Goal: Check status: Check status

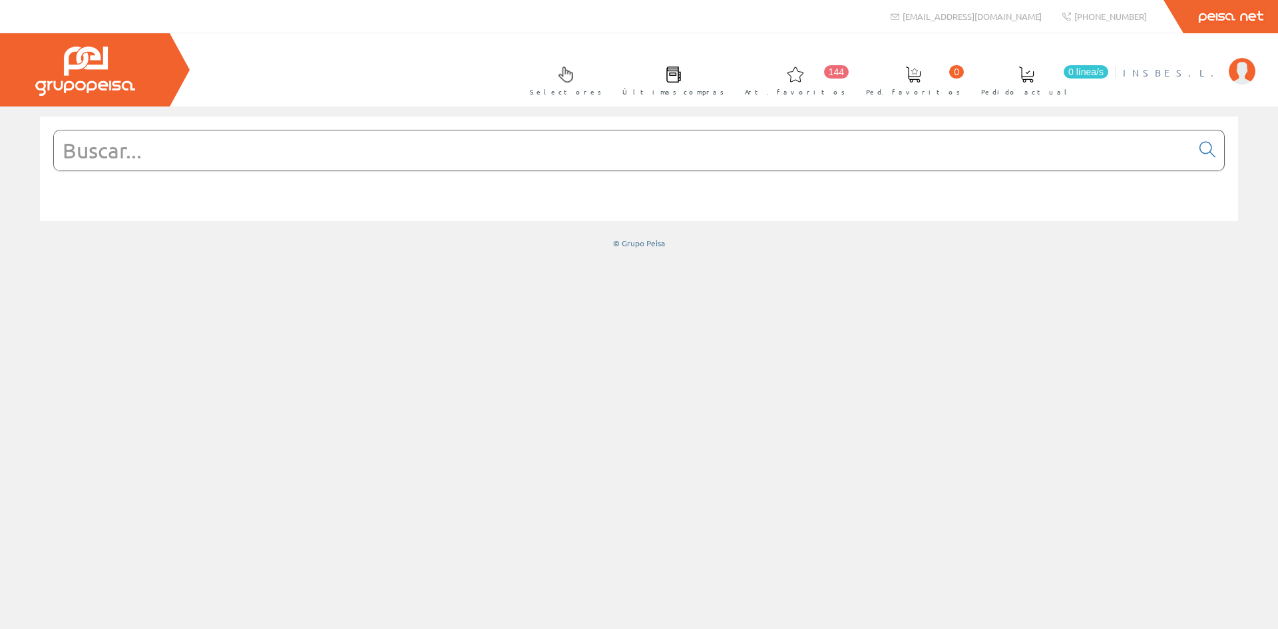
click at [1211, 67] on span "INSBE S.L." at bounding box center [1172, 72] width 99 height 13
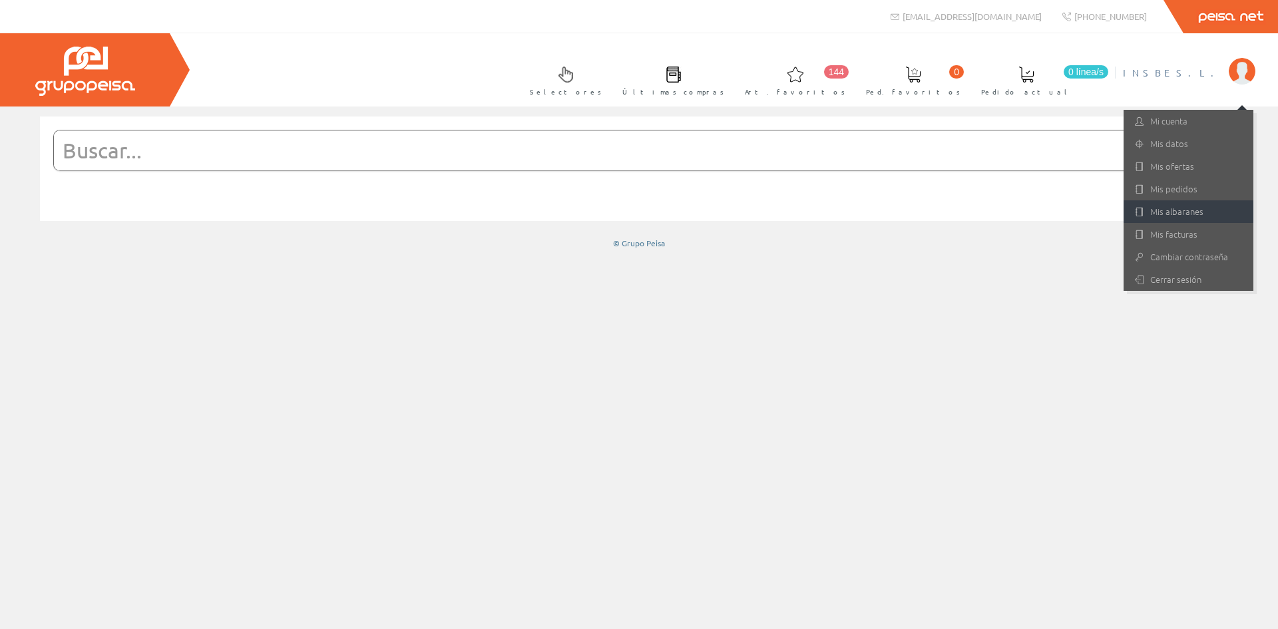
click at [1159, 214] on link "Mis albaranes" at bounding box center [1188, 211] width 130 height 23
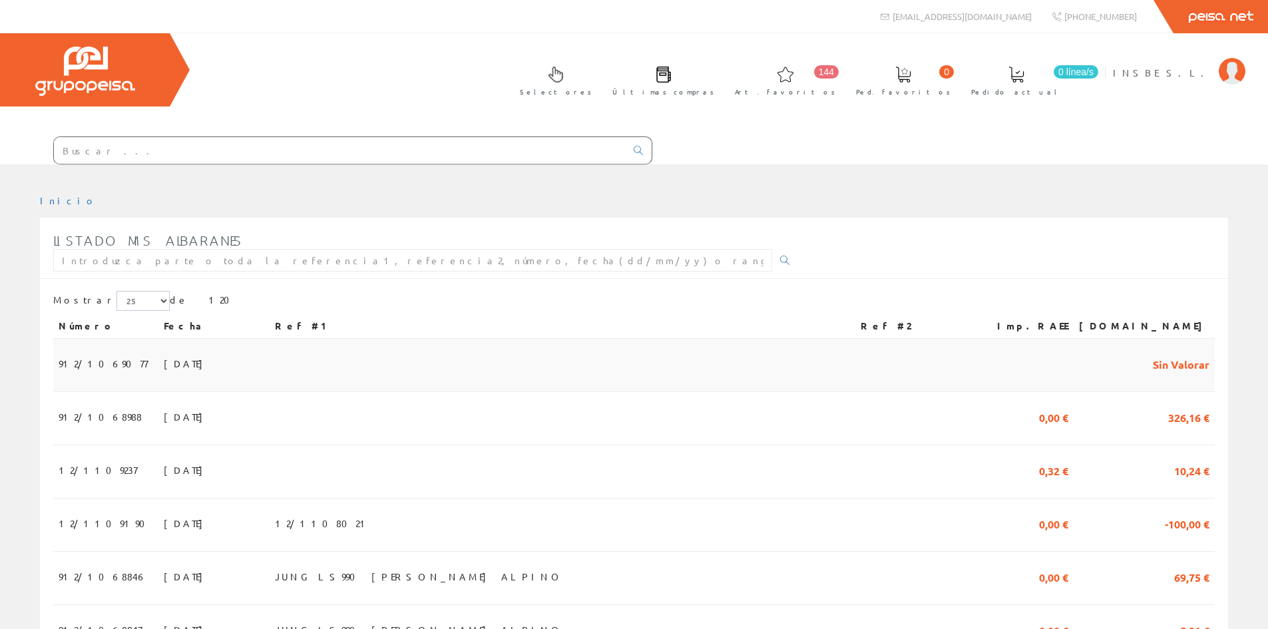
click at [164, 364] on span "[DATE]" at bounding box center [187, 363] width 46 height 23
click at [164, 414] on span "[DATE]" at bounding box center [187, 416] width 46 height 23
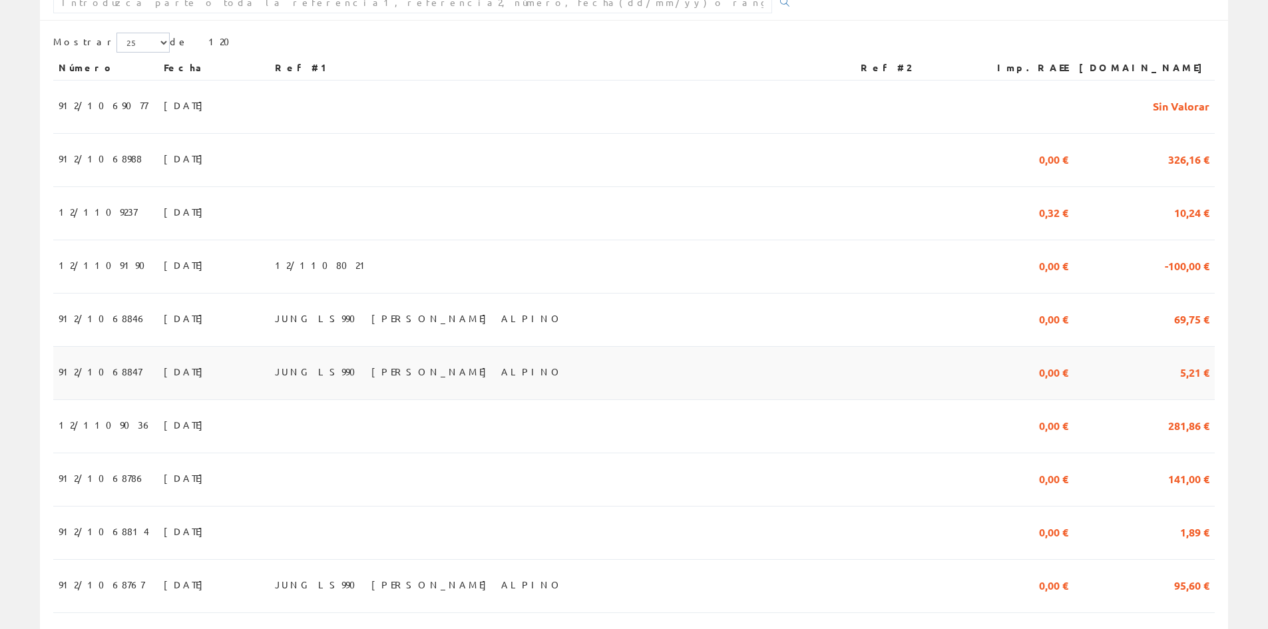
scroll to position [266, 0]
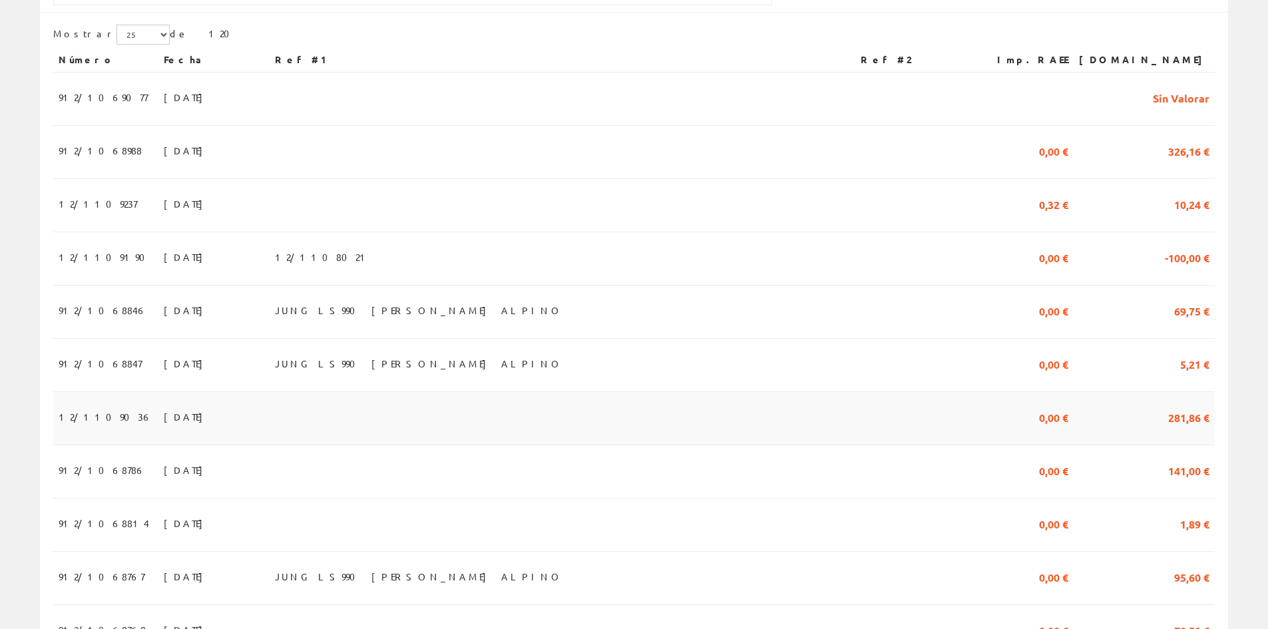
click at [164, 423] on span "07/08/2025" at bounding box center [187, 416] width 46 height 23
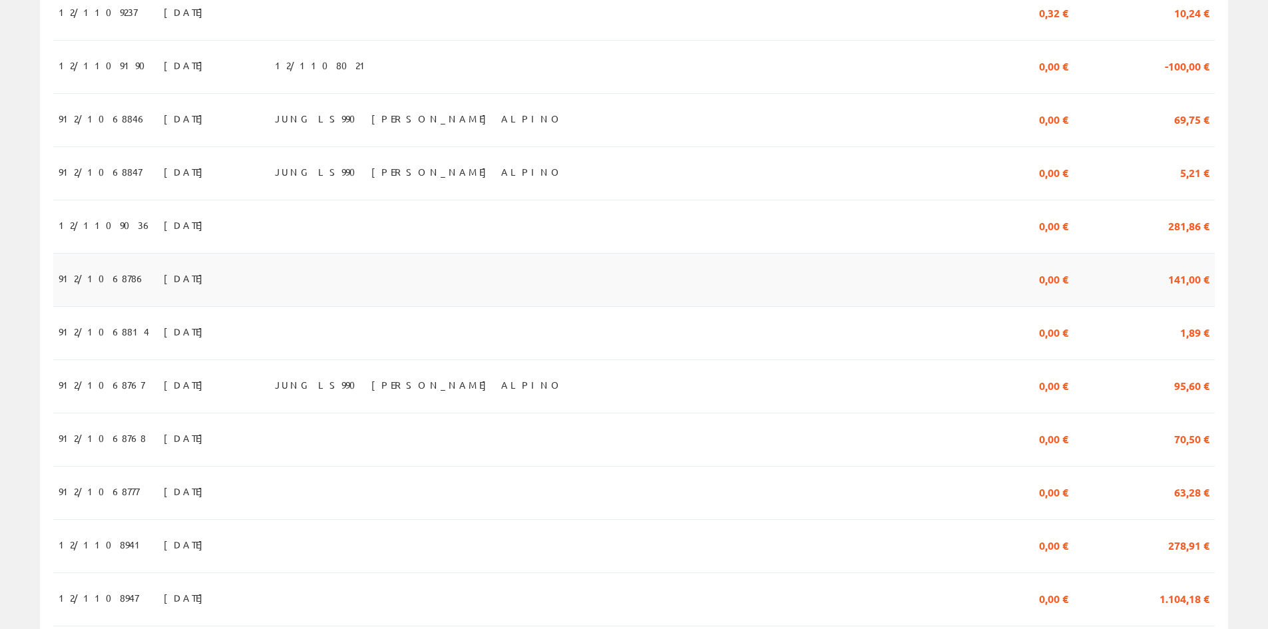
scroll to position [466, 0]
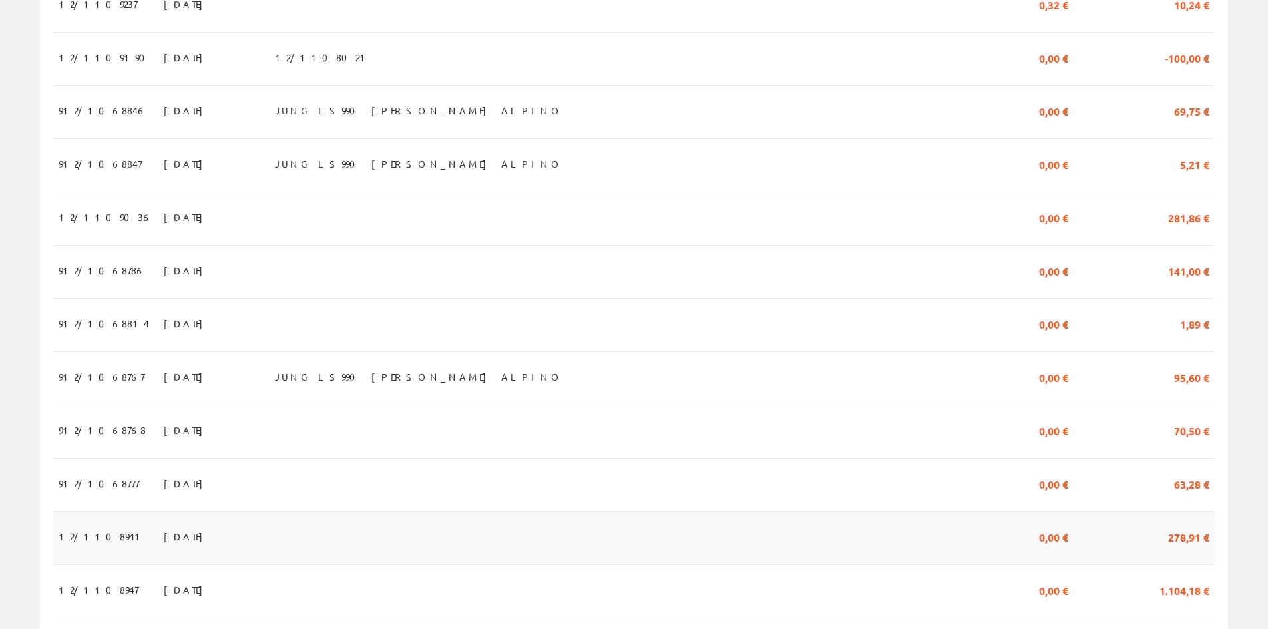
click at [164, 546] on span "05/08/2025" at bounding box center [187, 536] width 46 height 23
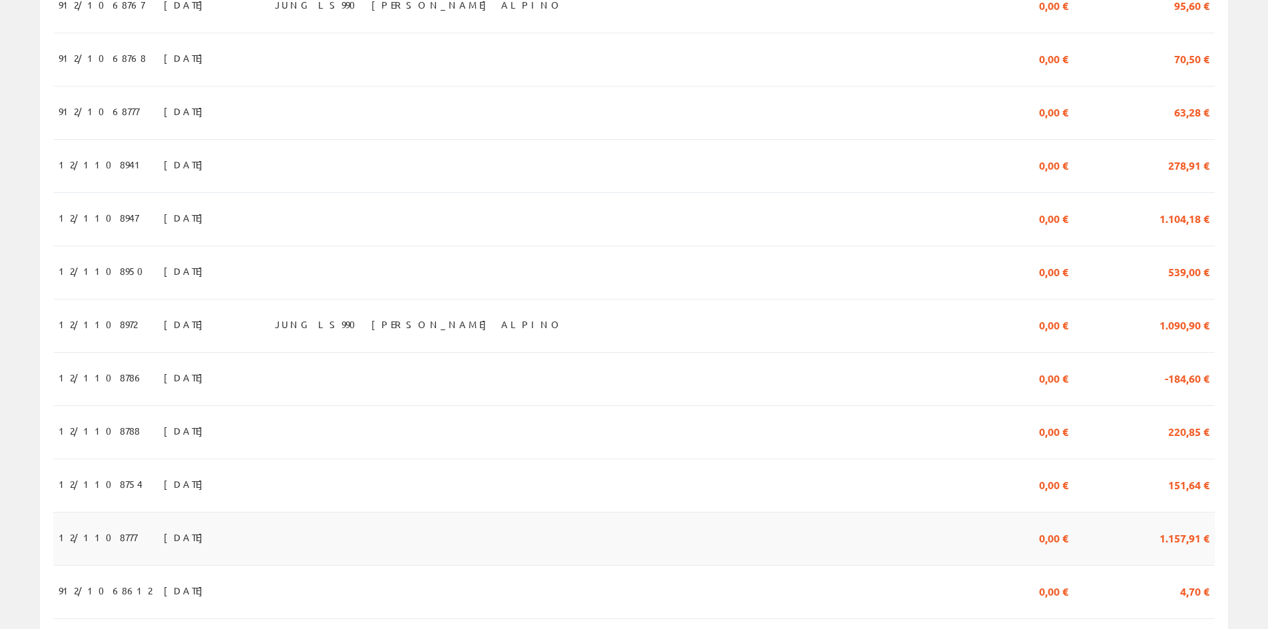
scroll to position [859, 0]
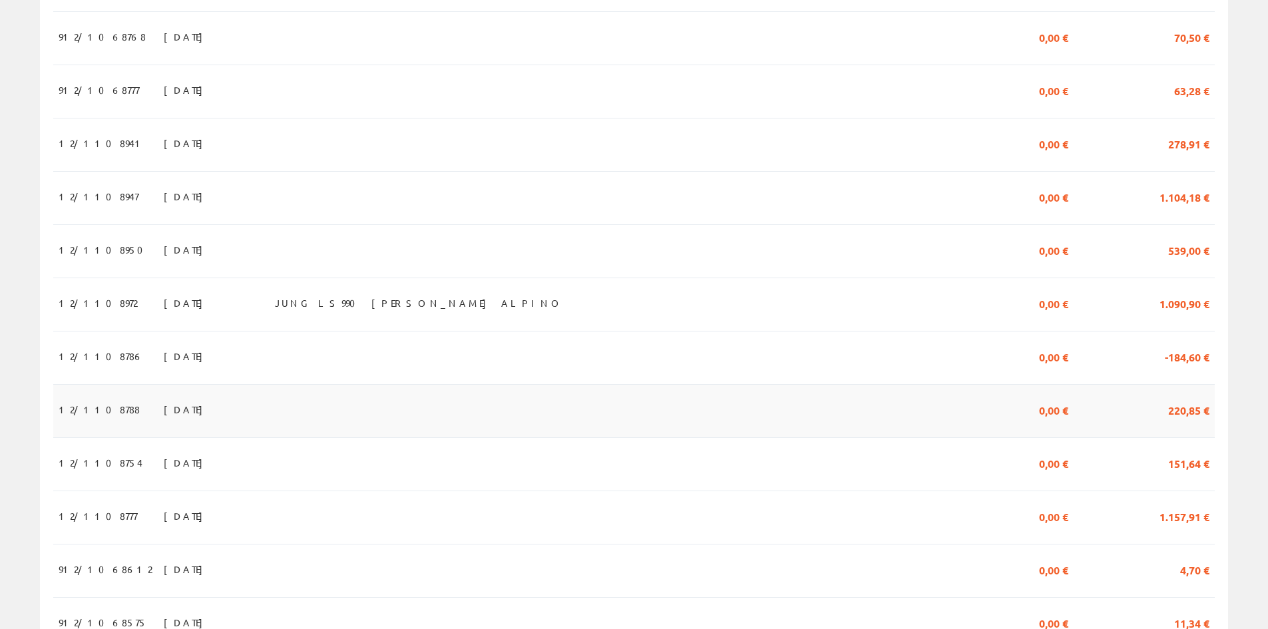
click at [164, 421] on span "30/07/2025" at bounding box center [187, 409] width 46 height 23
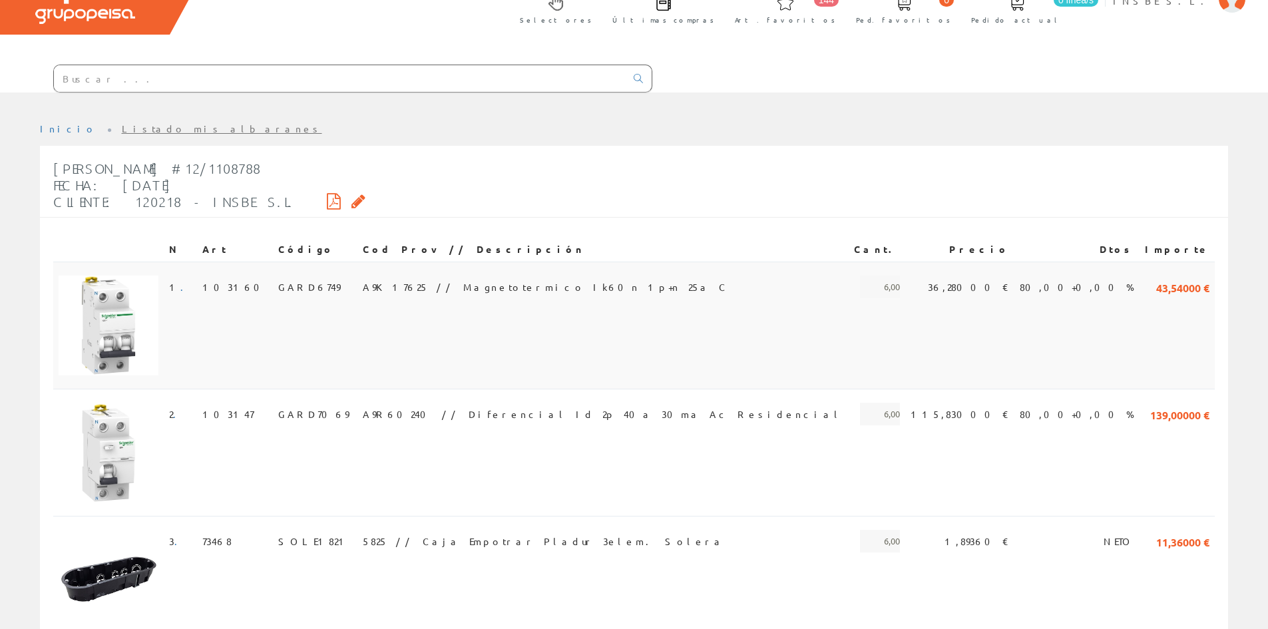
scroll to position [3, 0]
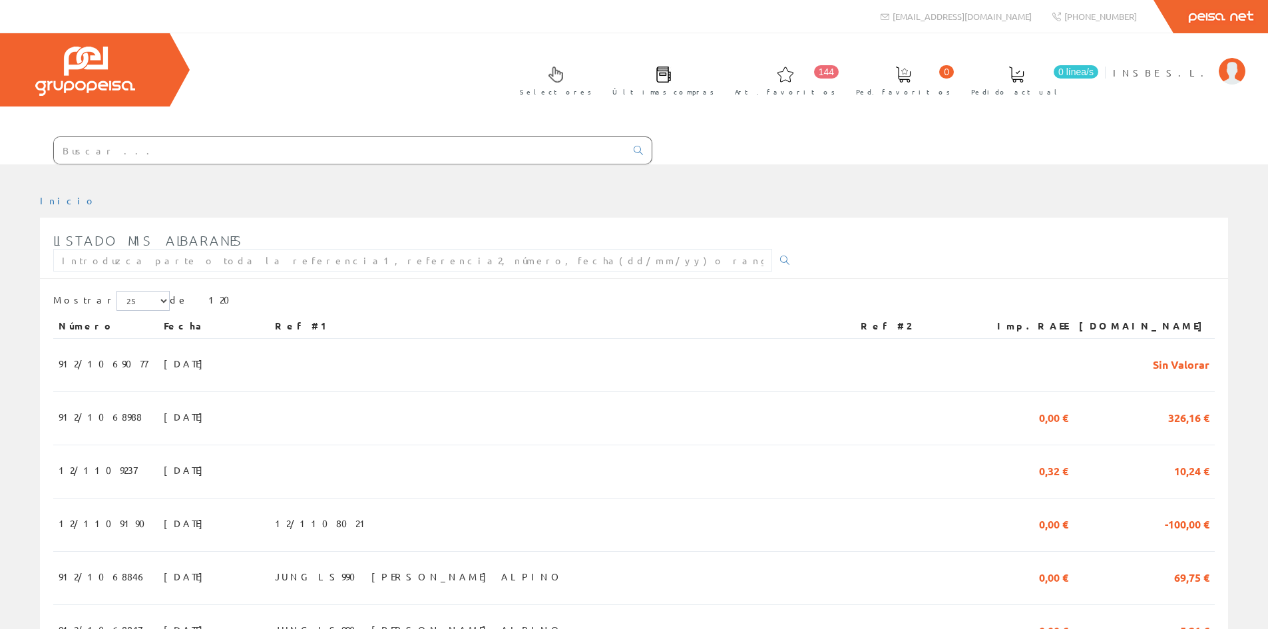
scroll to position [859, 0]
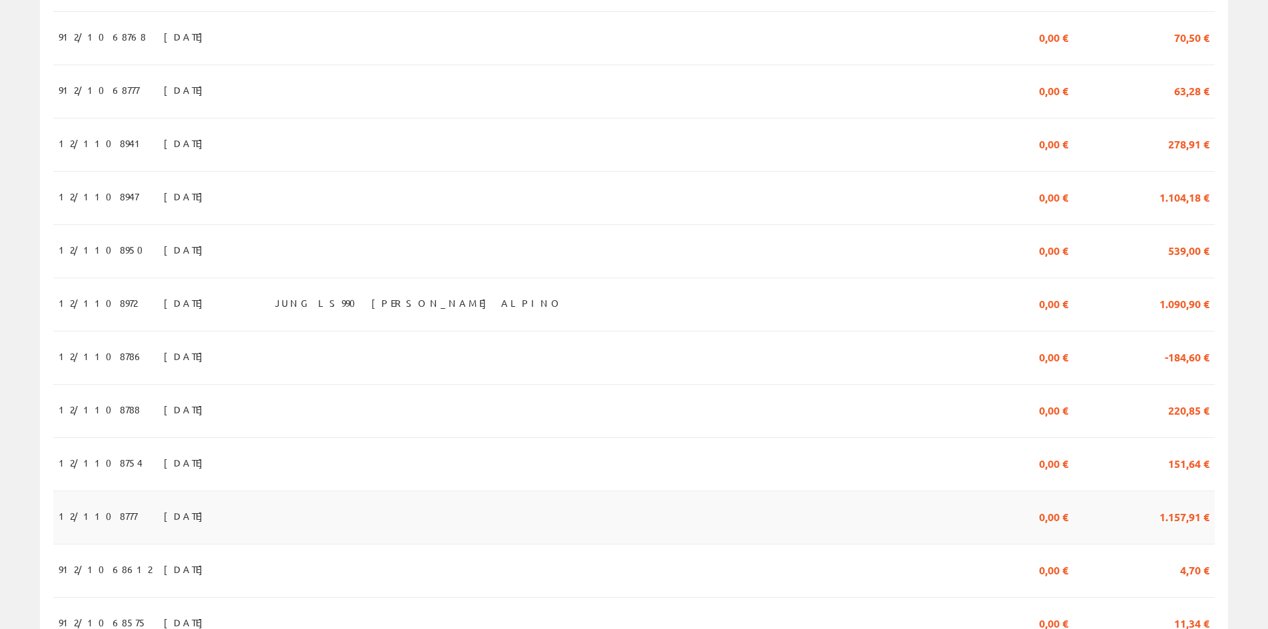
click at [164, 527] on span "29/07/2025" at bounding box center [187, 515] width 46 height 23
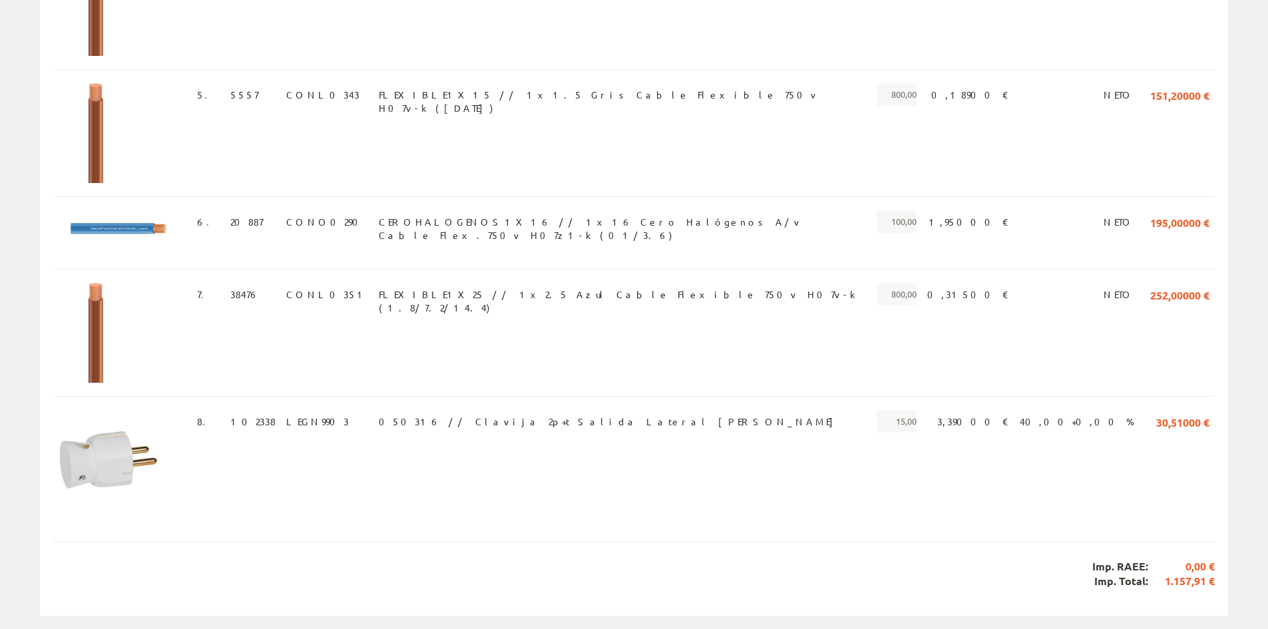
scroll to position [795, 0]
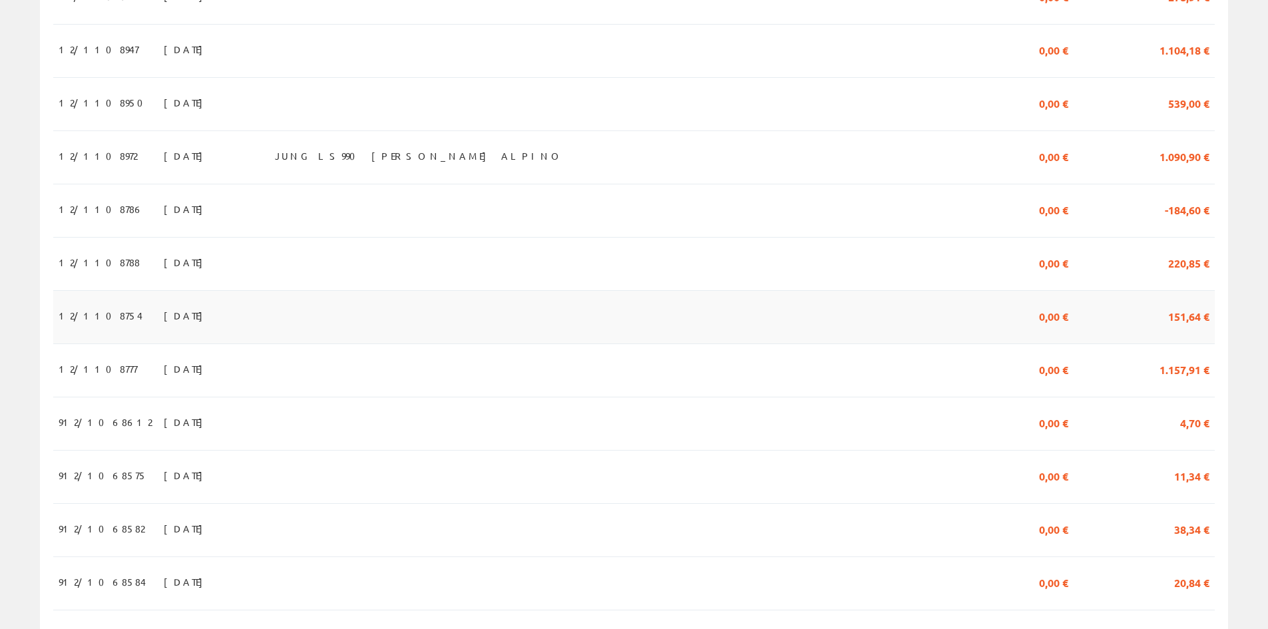
scroll to position [1139, 0]
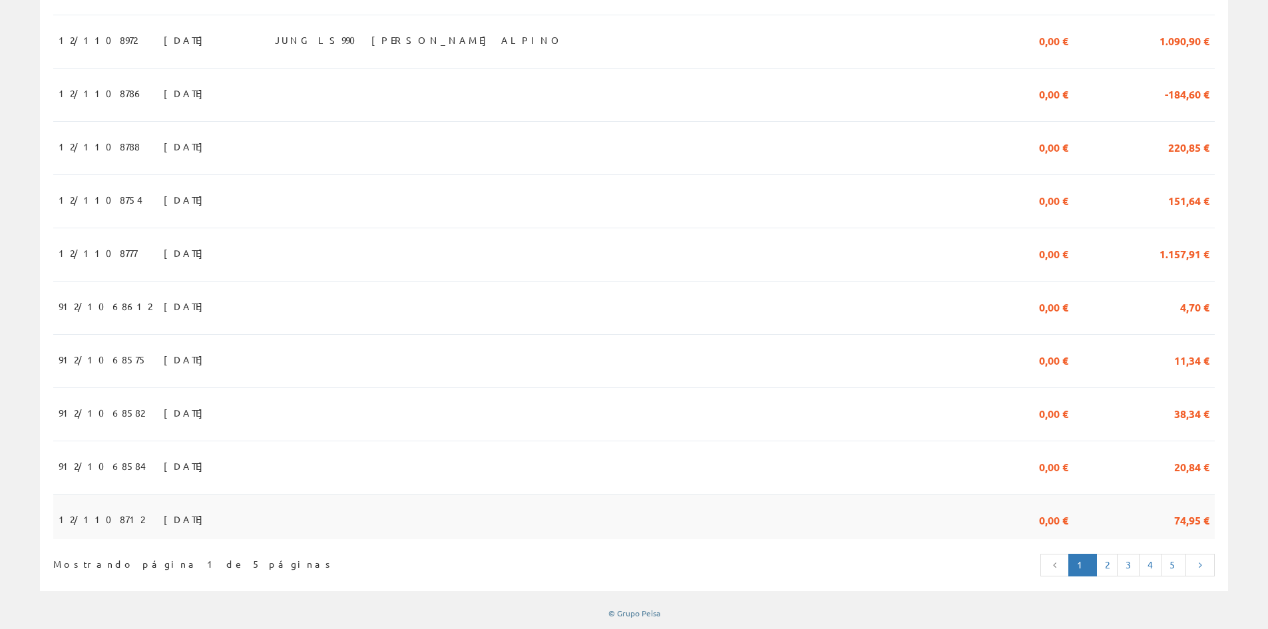
click at [164, 523] on span "25/07/2025" at bounding box center [187, 519] width 46 height 23
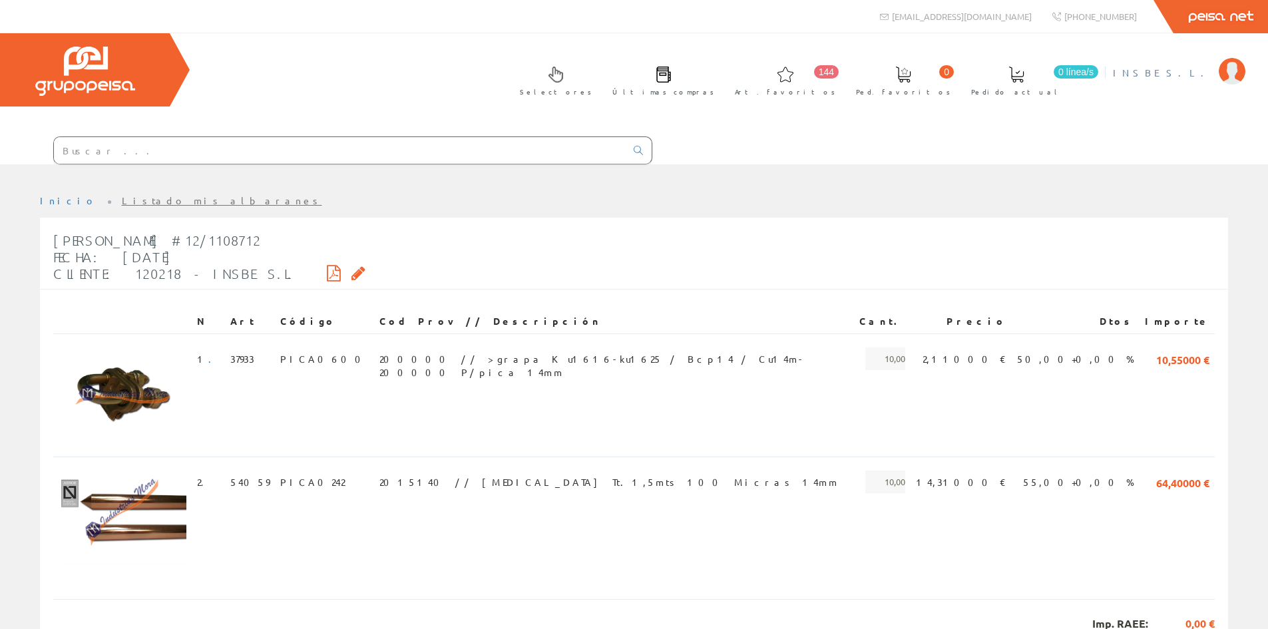
click at [1197, 68] on span "INSBE S.L." at bounding box center [1162, 72] width 99 height 13
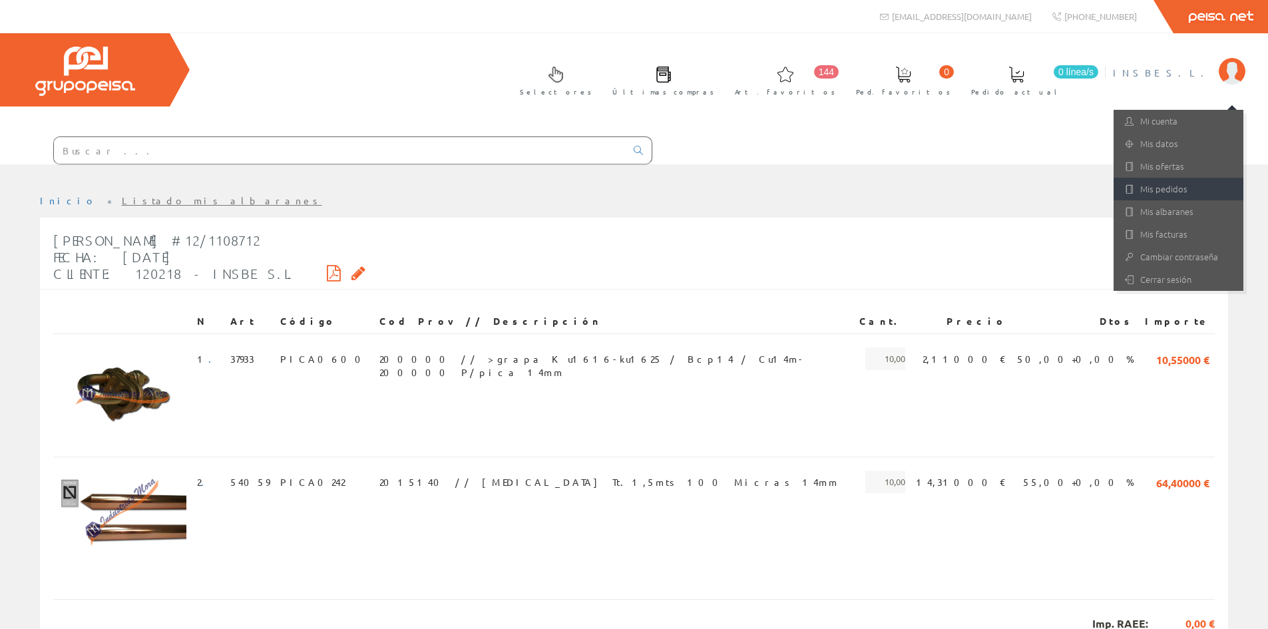
click at [1165, 186] on link "Mis pedidos" at bounding box center [1178, 189] width 130 height 23
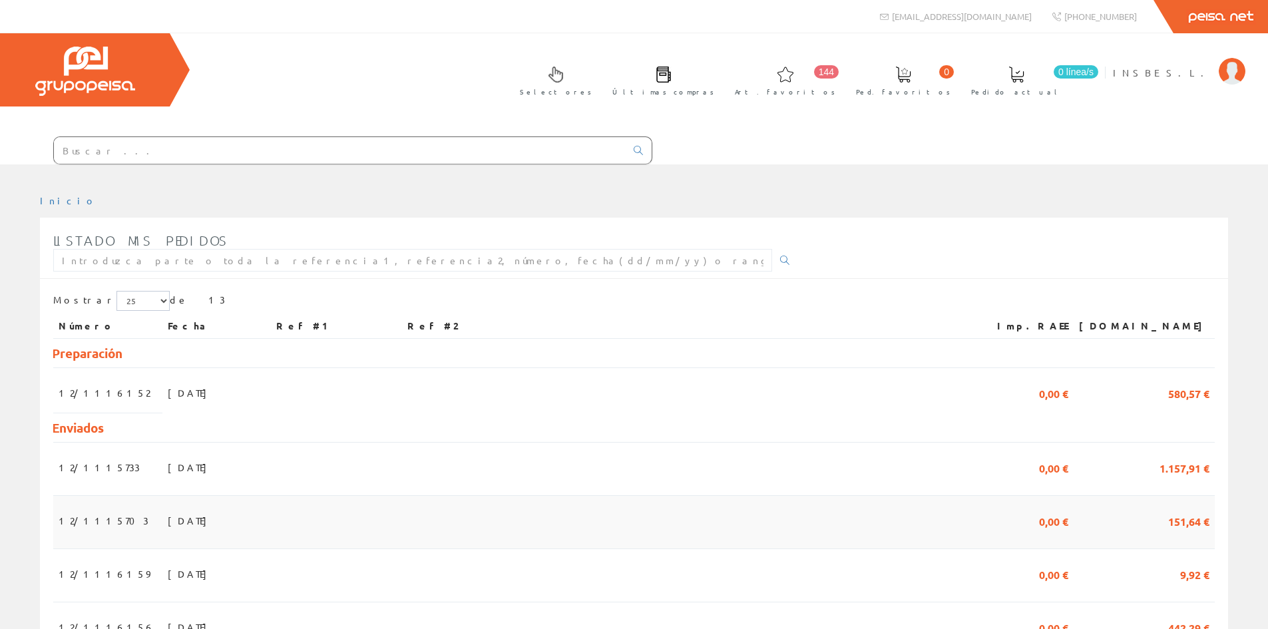
click at [168, 520] on span "[DATE]" at bounding box center [191, 520] width 46 height 23
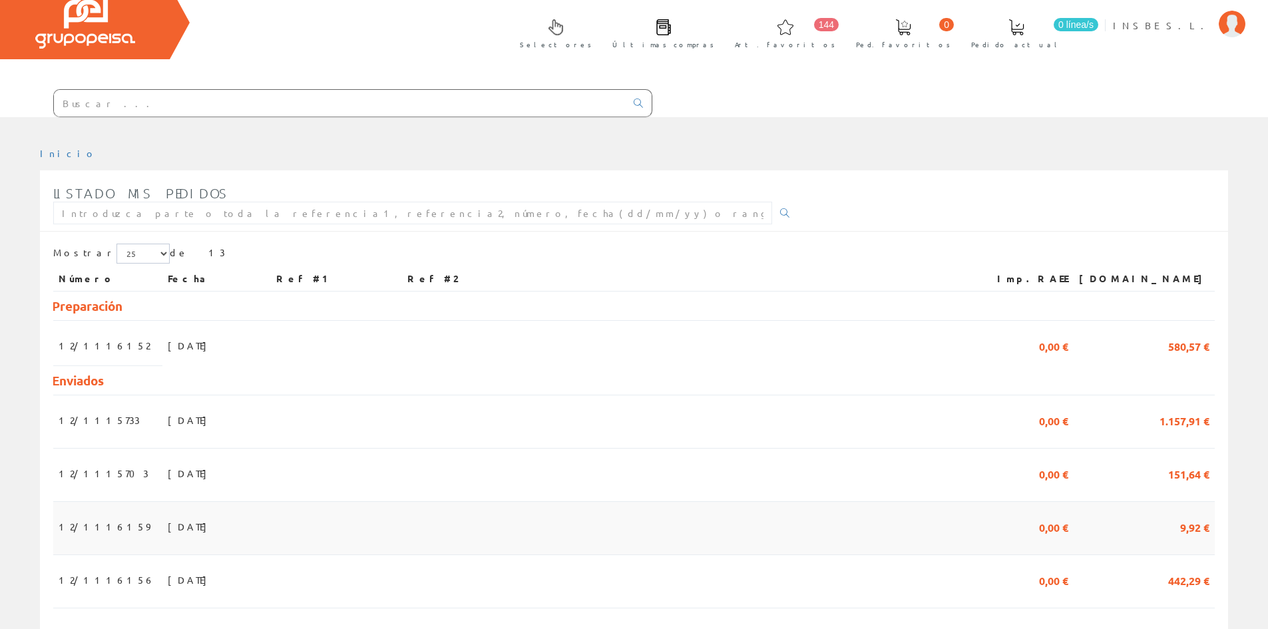
scroll to position [133, 0]
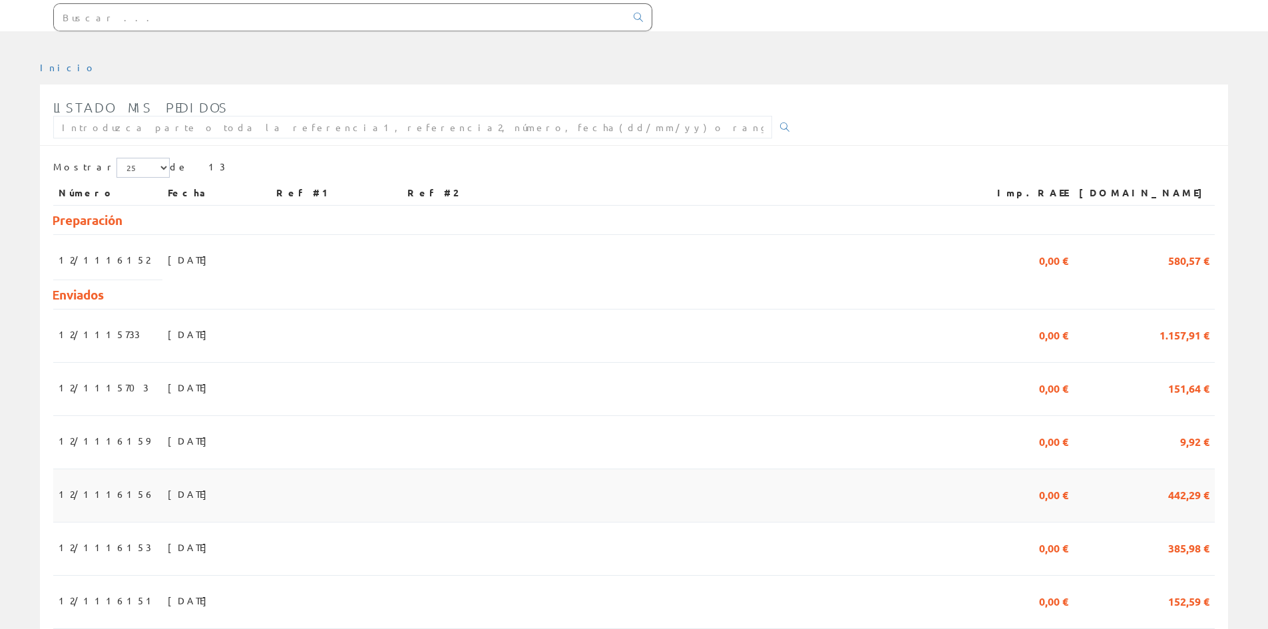
click at [168, 500] on span "[DATE]" at bounding box center [191, 494] width 46 height 23
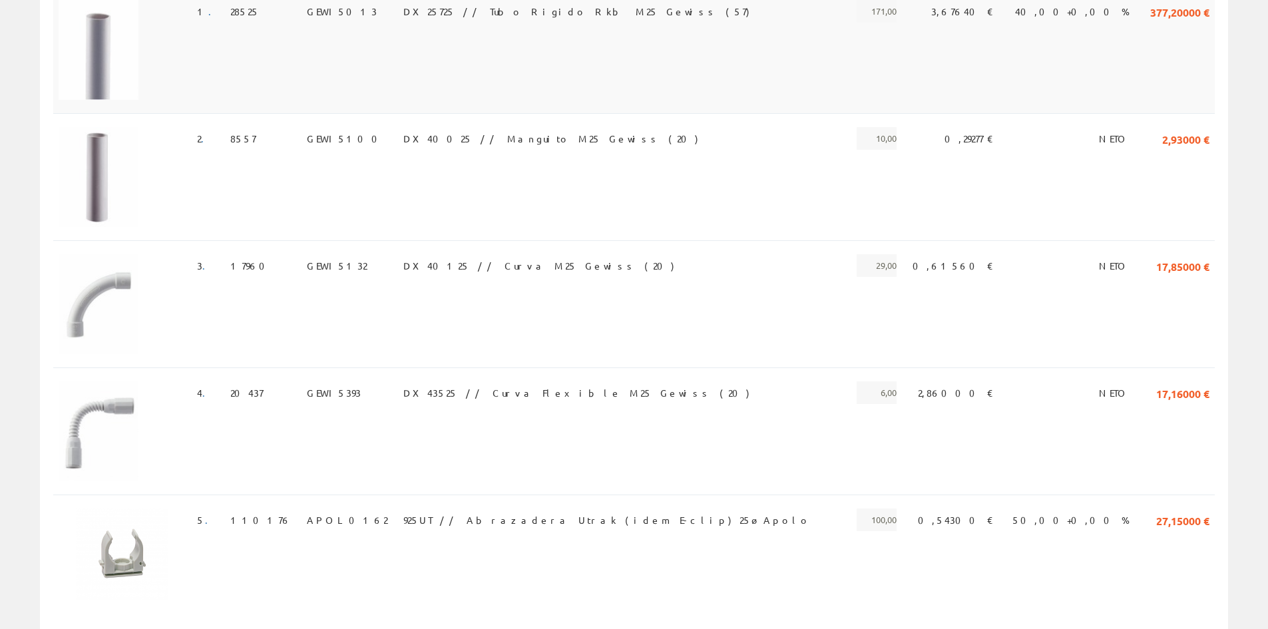
scroll to position [53, 0]
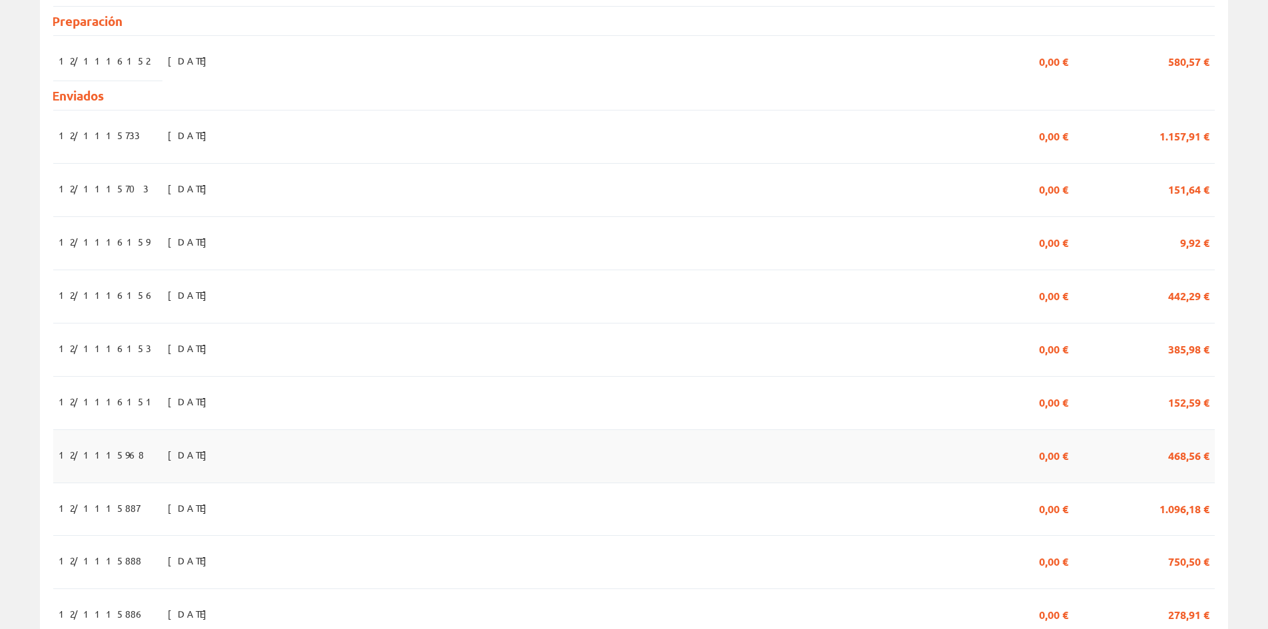
scroll to position [333, 0]
click at [168, 454] on span "[DATE]" at bounding box center [191, 454] width 46 height 23
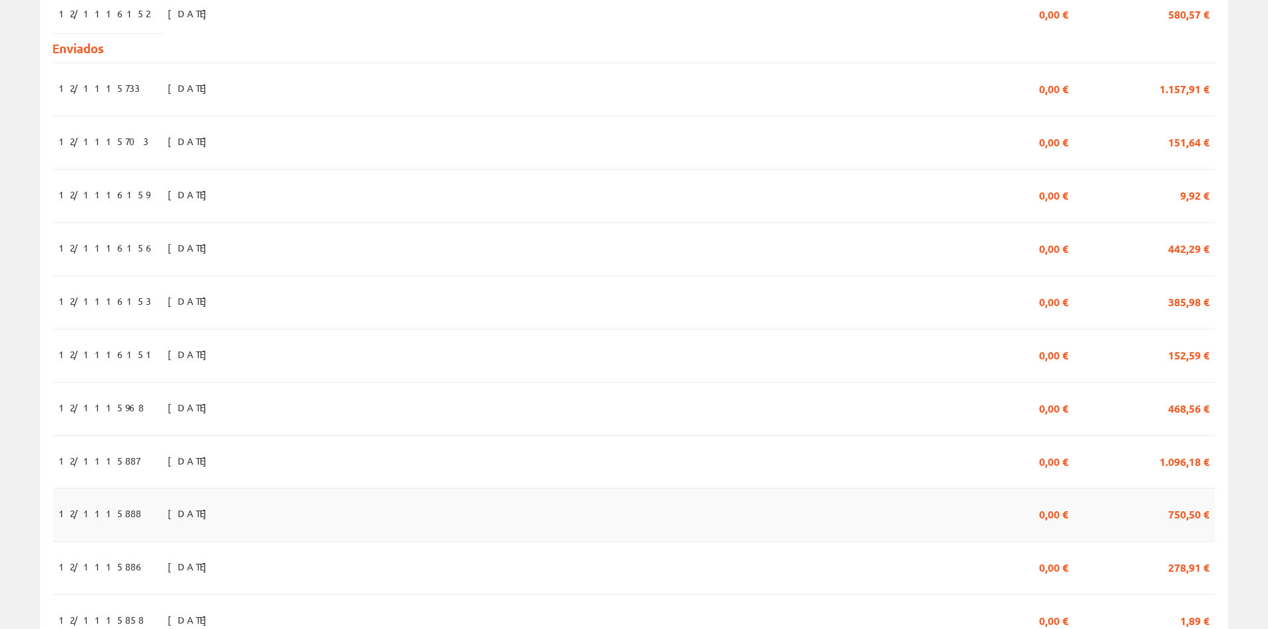
scroll to position [532, 0]
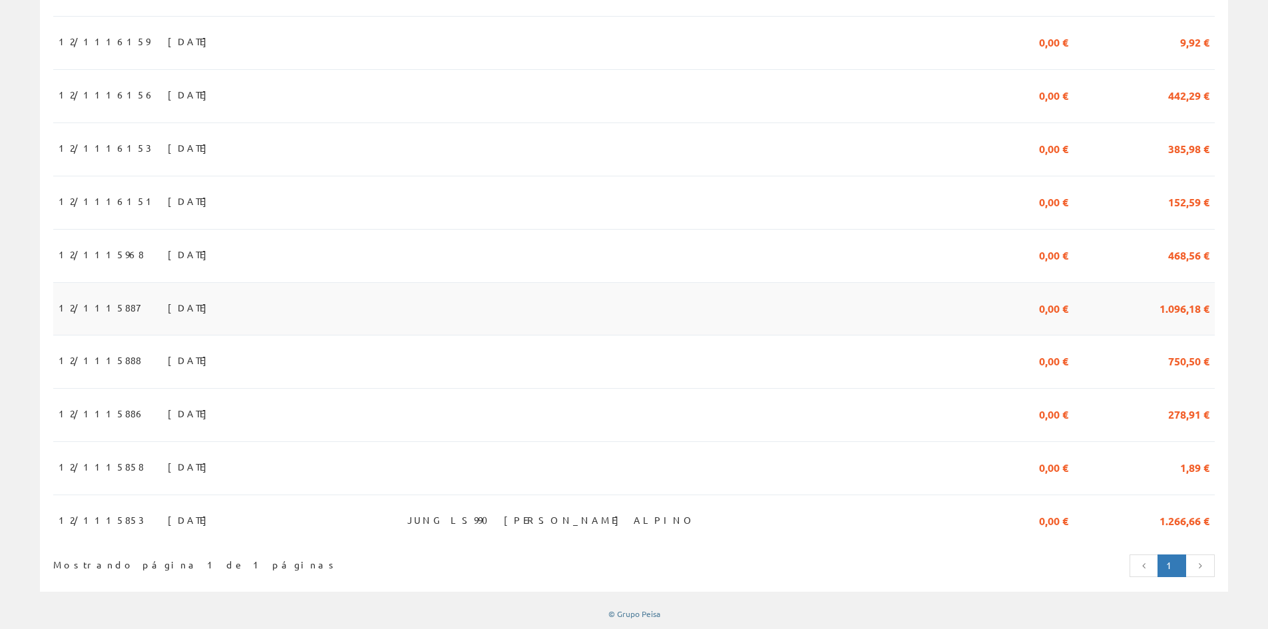
click at [168, 310] on span "[DATE]" at bounding box center [191, 307] width 46 height 23
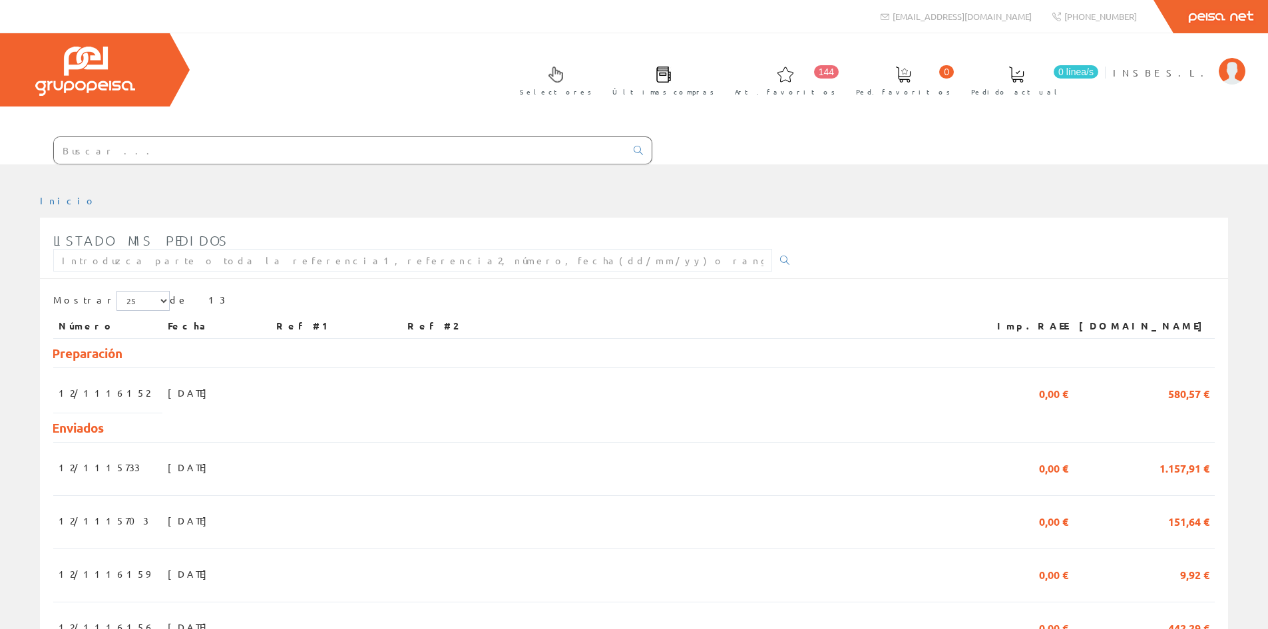
scroll to position [532, 0]
